Goal: Download file/media

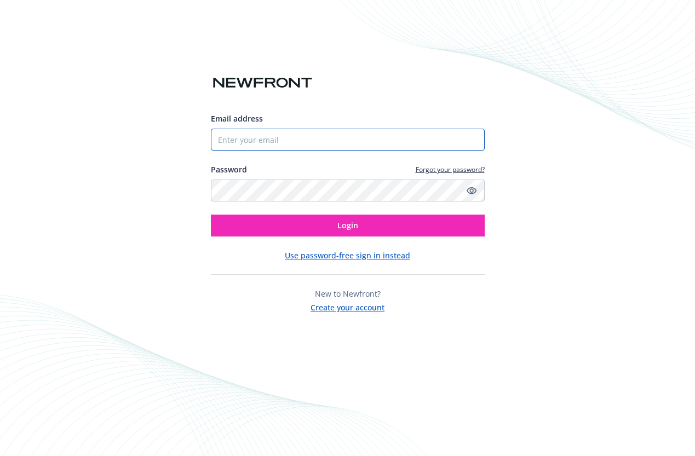
click at [283, 141] on input "Email address" at bounding box center [348, 140] width 274 height 22
click at [0, 456] on com-1password-button at bounding box center [0, 456] width 0 height 0
type input "[EMAIL_ADDRESS][DOMAIN_NAME]"
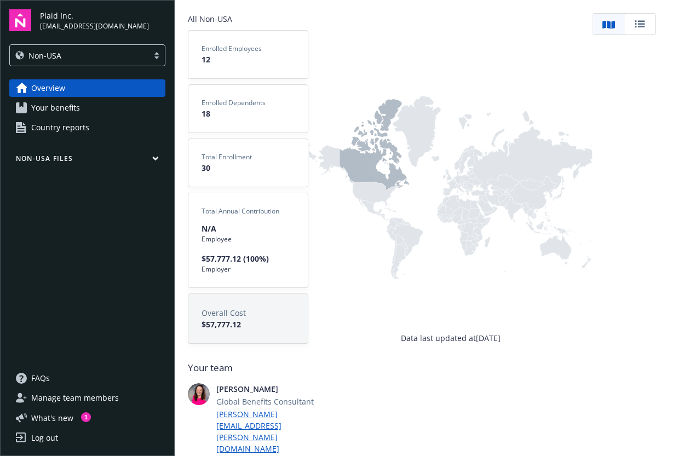
click at [64, 104] on span "Your benefits" at bounding box center [55, 108] width 49 height 18
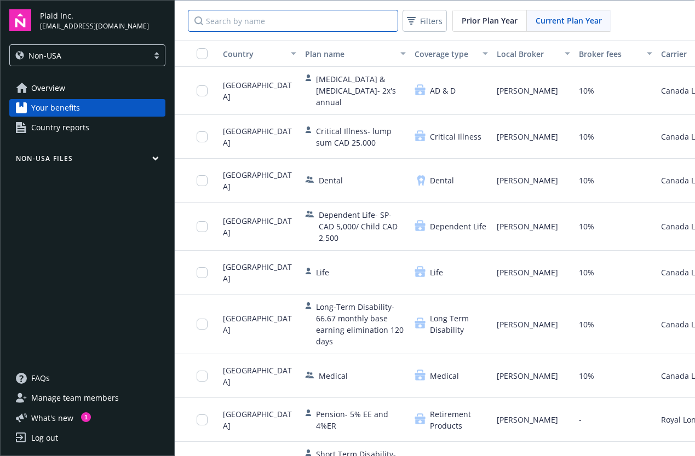
click at [256, 16] on input "Search by name" at bounding box center [293, 21] width 210 height 22
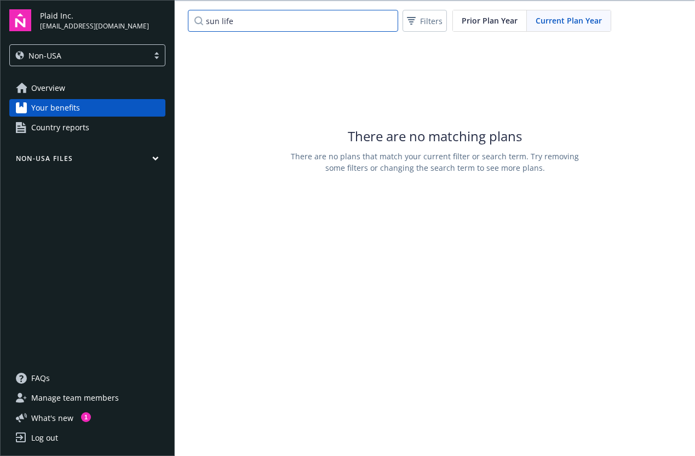
drag, startPoint x: 252, startPoint y: 19, endPoint x: 159, endPoint y: 10, distance: 93.0
click at [162, 13] on div "Plaid Inc. [EMAIL_ADDRESS][DOMAIN_NAME] Non-USA Overview Your benefits Country …" at bounding box center [347, 228] width 695 height 456
type input "sun"
click at [217, 16] on input "sun" at bounding box center [293, 21] width 210 height 22
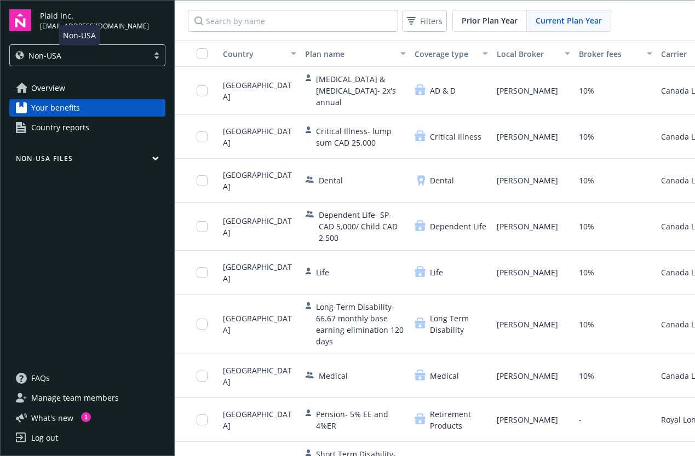
click at [112, 58] on div "Non-USA" at bounding box center [79, 56] width 128 height 12
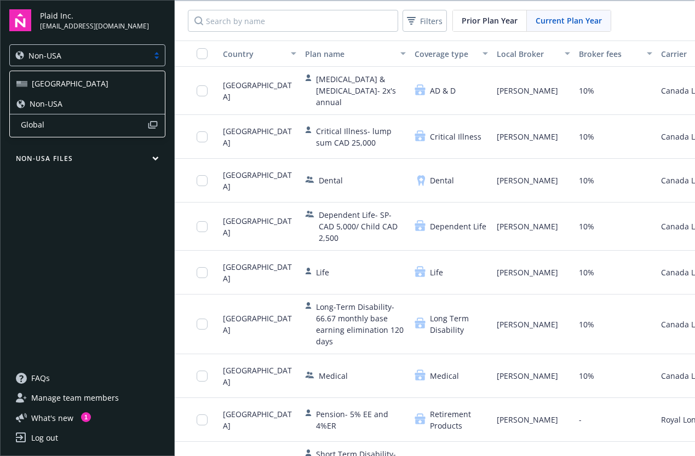
click at [46, 80] on span "[GEOGRAPHIC_DATA]" at bounding box center [70, 84] width 77 height 12
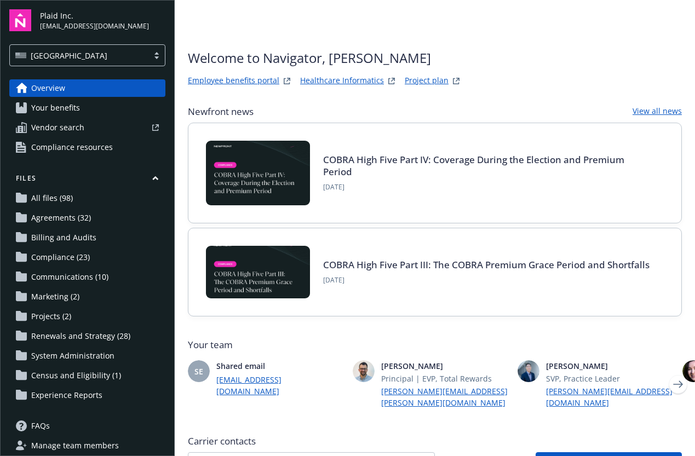
click at [59, 107] on span "Your benefits" at bounding box center [55, 108] width 49 height 18
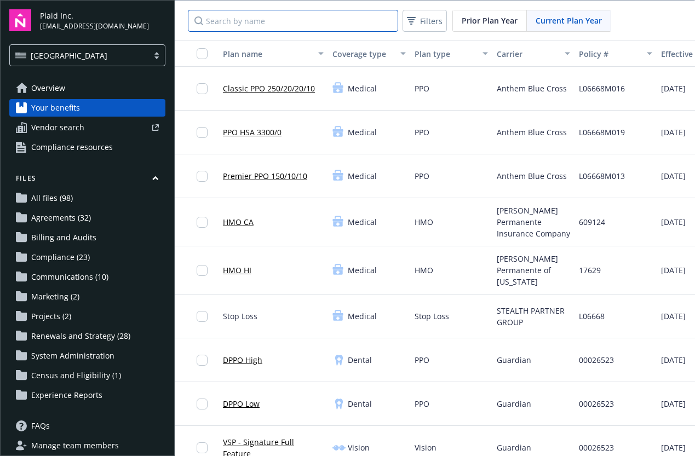
click at [236, 22] on input "Search by name" at bounding box center [293, 21] width 210 height 22
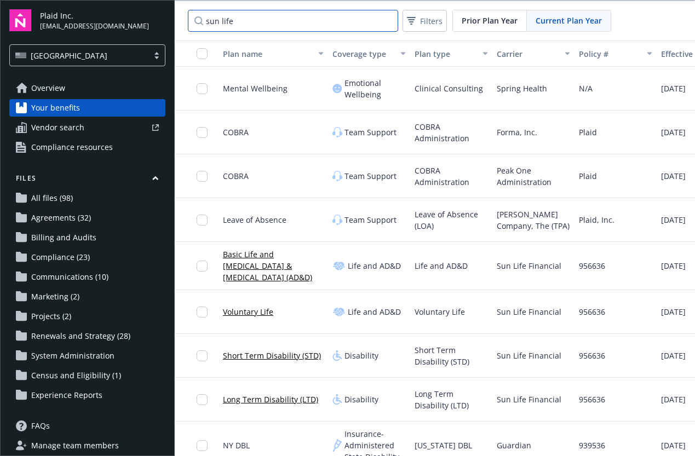
type input "sun life"
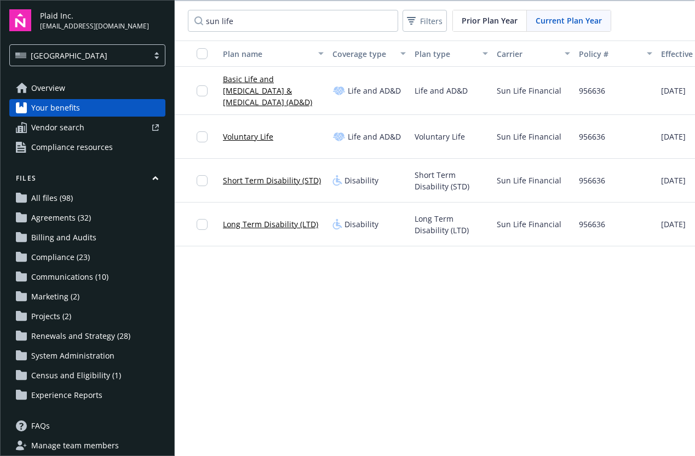
click at [257, 83] on link "Basic Life and [MEDICAL_DATA] & [MEDICAL_DATA] (AD&D)" at bounding box center [273, 90] width 101 height 35
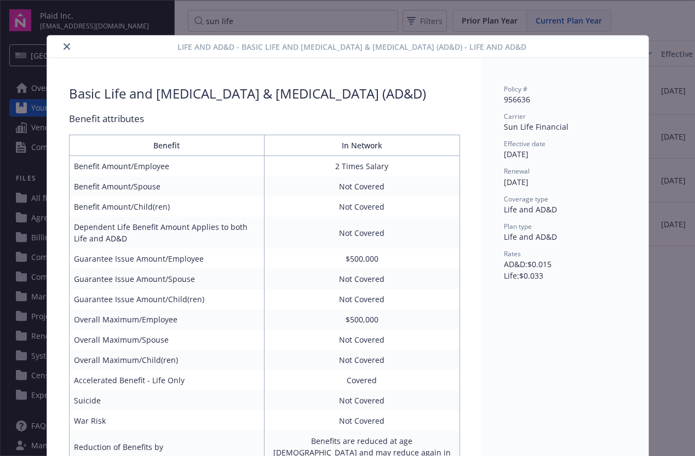
click at [64, 50] on icon "close" at bounding box center [67, 46] width 7 height 7
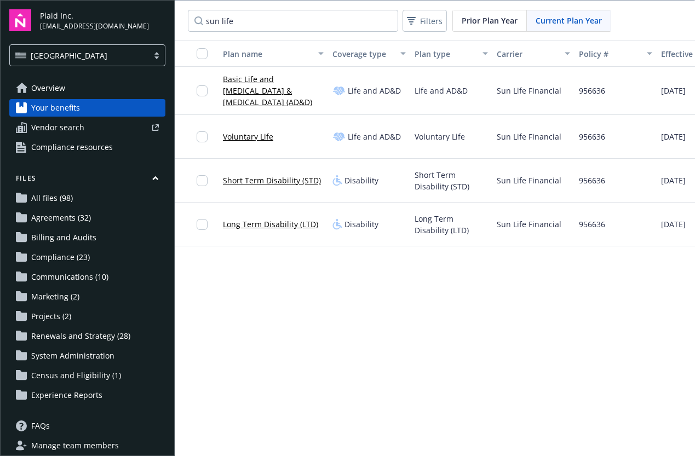
click at [283, 370] on div "Plan name Coverage type Plan type Carrier Policy # Effective date Renewal date …" at bounding box center [435, 249] width 521 height 417
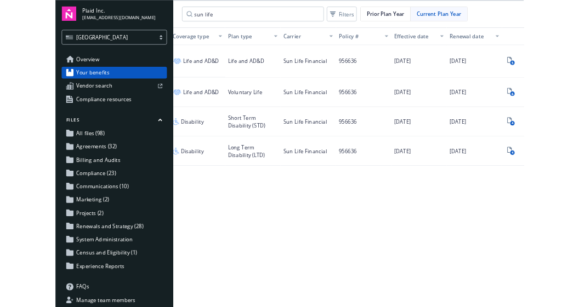
scroll to position [0, 216]
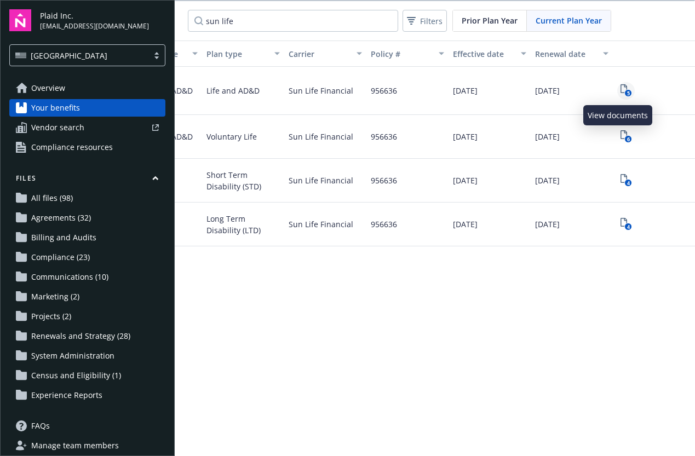
click at [618, 86] on link "5" at bounding box center [627, 91] width 18 height 18
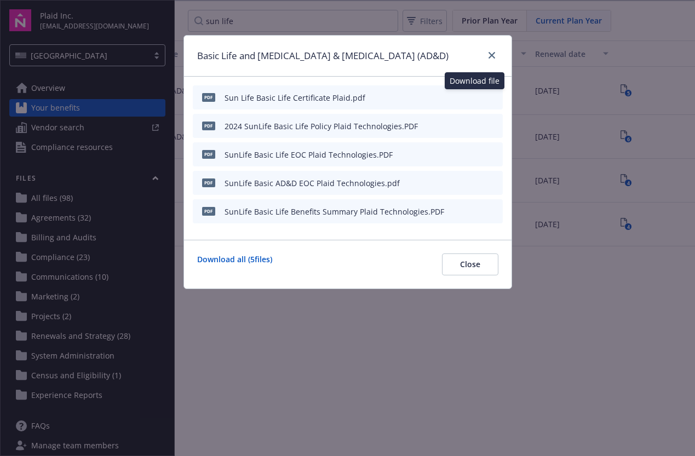
click at [477, 96] on icon "download file" at bounding box center [474, 96] width 7 height 7
click at [416, 124] on div "PDF 2024 SunLife Basic Life Policy Plaid Technologies.PDF" at bounding box center [348, 126] width 310 height 24
click at [475, 124] on icon "download file" at bounding box center [474, 125] width 9 height 9
click at [431, 150] on div "PDF SunLife Basic Life EOC Plaid Technologies.PDF" at bounding box center [348, 154] width 310 height 24
click at [475, 154] on icon "download file" at bounding box center [474, 153] width 7 height 7
